Goal: Find contact information: Find contact information

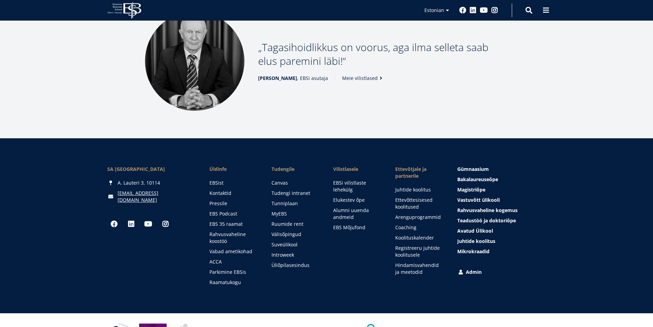
scroll to position [906, 0]
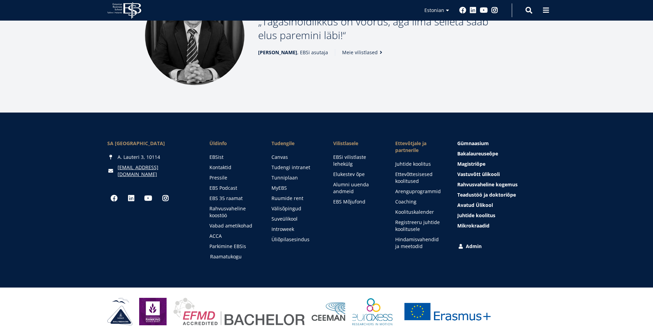
click at [231, 253] on link "Raamatukogu" at bounding box center [234, 256] width 48 height 7
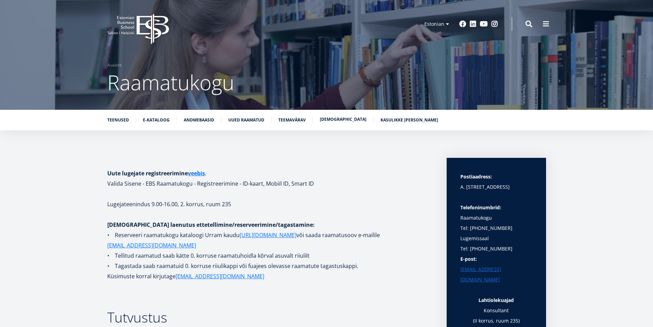
click at [342, 119] on link "Raamatunäitused" at bounding box center [343, 119] width 47 height 7
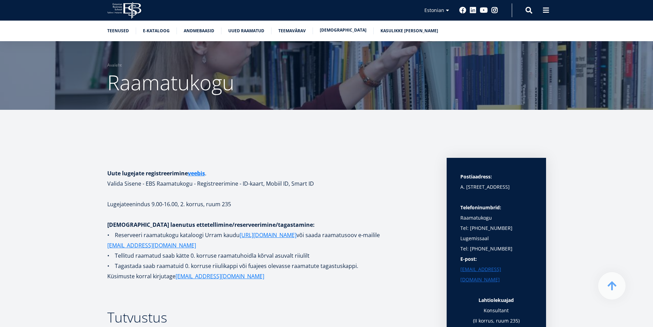
scroll to position [2735, 0]
